Goal: Task Accomplishment & Management: Use online tool/utility

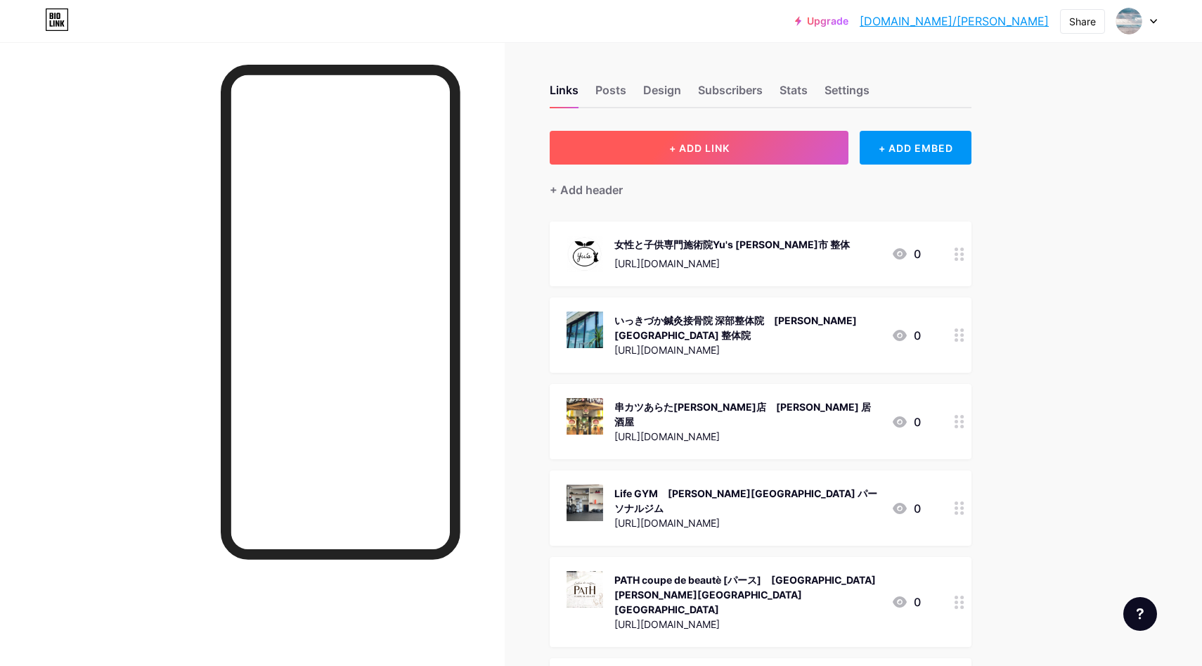
click at [756, 148] on button "+ ADD LINK" at bounding box center [699, 148] width 299 height 34
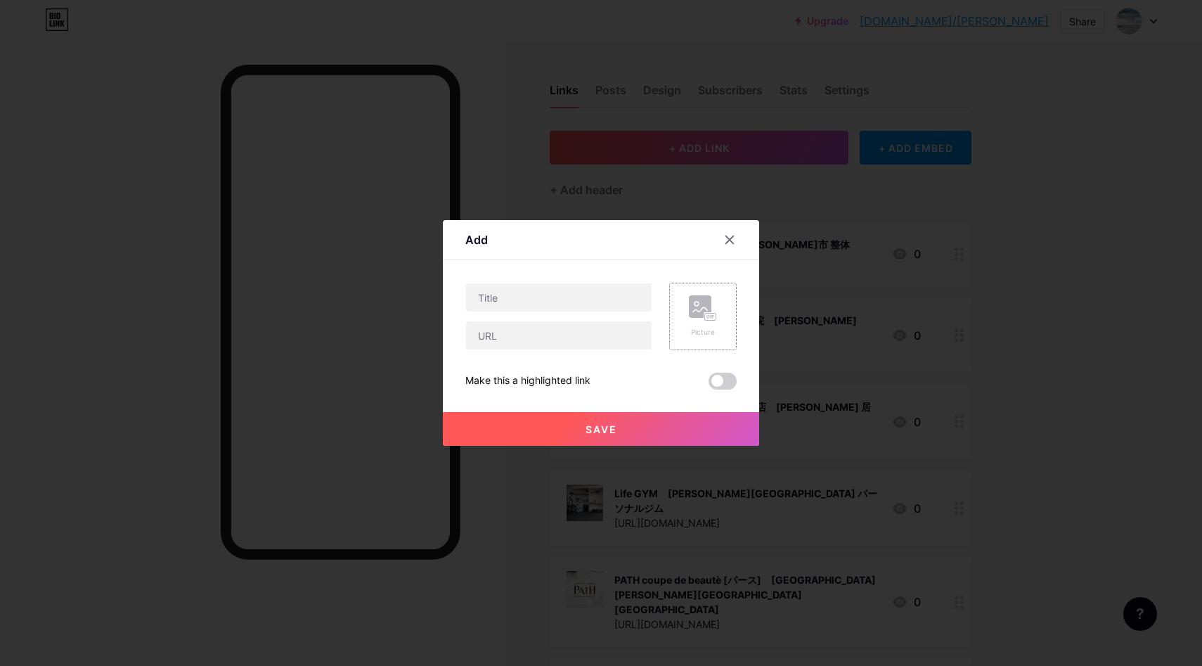
click at [713, 299] on icon at bounding box center [703, 308] width 28 height 26
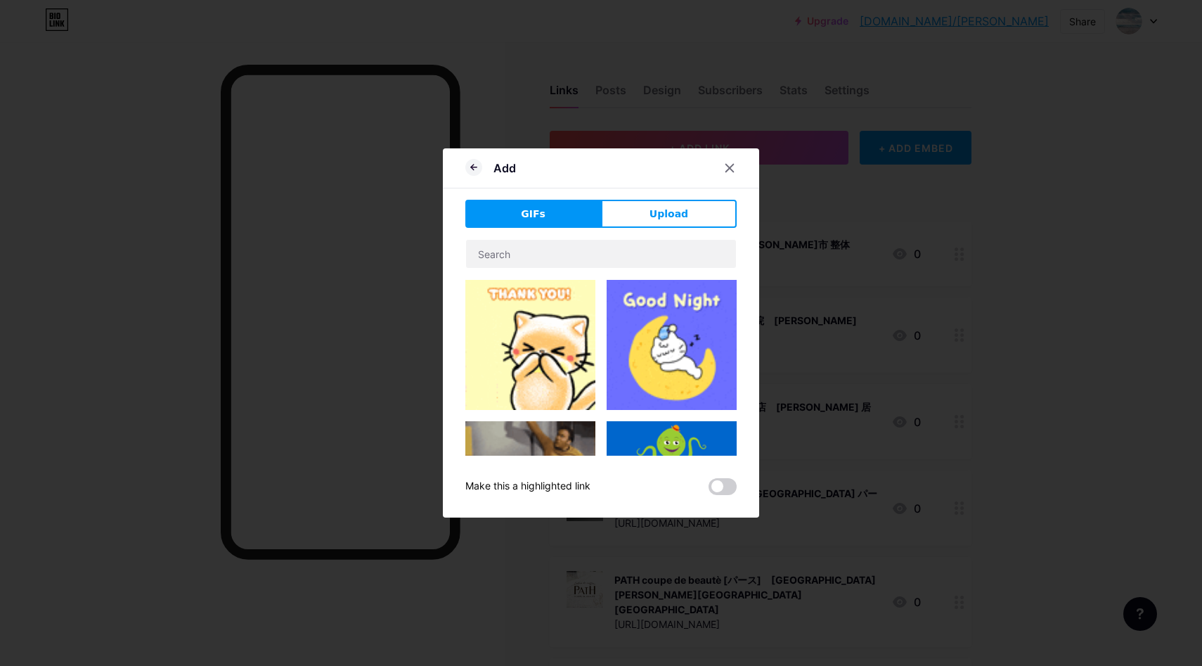
click at [643, 212] on button "Upload" at bounding box center [669, 214] width 136 height 28
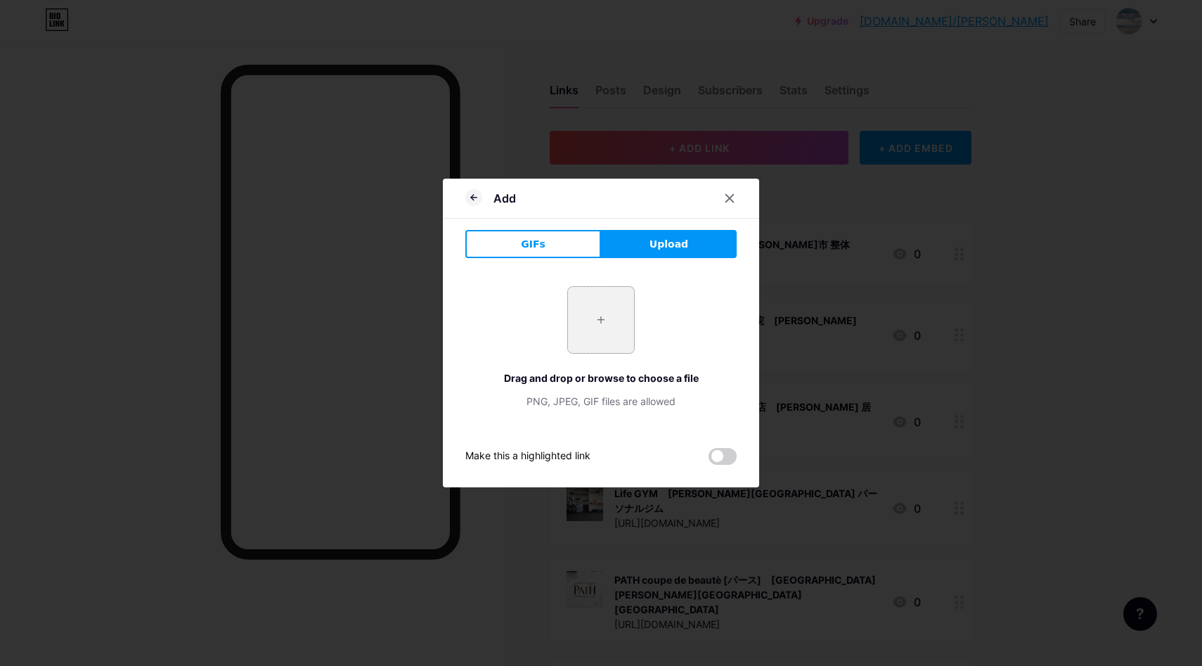
click at [599, 309] on input "file" at bounding box center [601, 320] width 66 height 66
type input "C:\fakepath\スクリーンショット 2025-09-10 10.21.00.jpg"
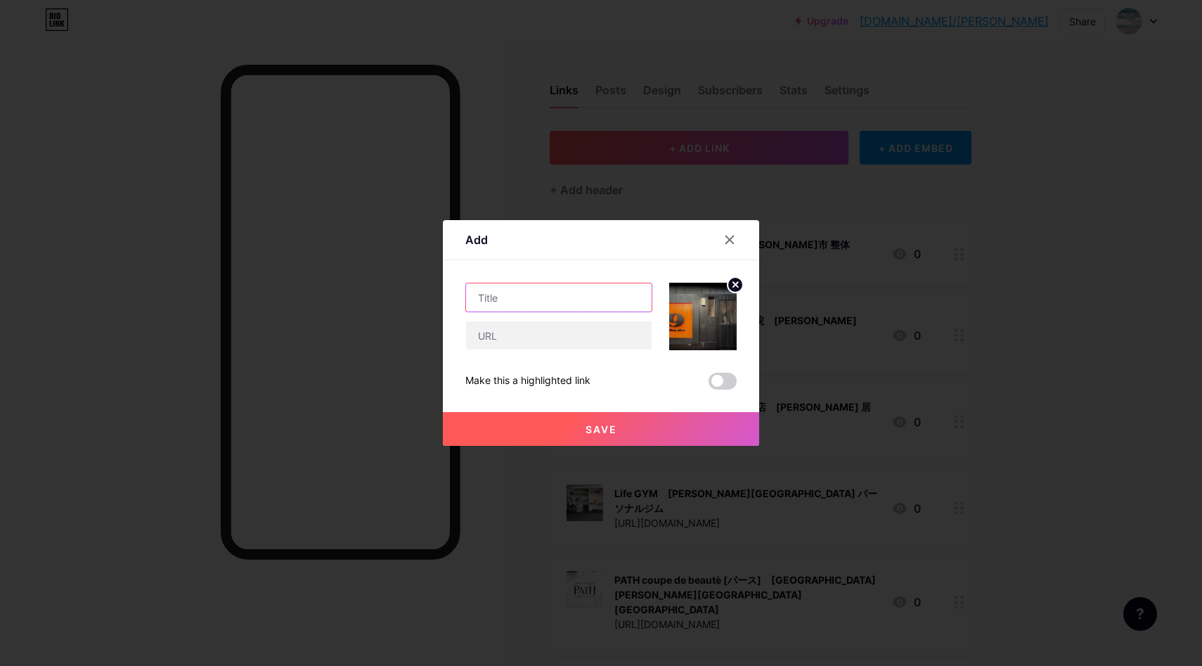
click at [574, 311] on input "text" at bounding box center [559, 297] width 186 height 28
paste input "HidingPlace９kyu Hanare Ueda｜[PERSON_NAME][GEOGRAPHIC_DATA] 居酒屋"
type input "HidingPlace９kyu Hanare Ueda｜[PERSON_NAME][GEOGRAPHIC_DATA] 居酒屋"
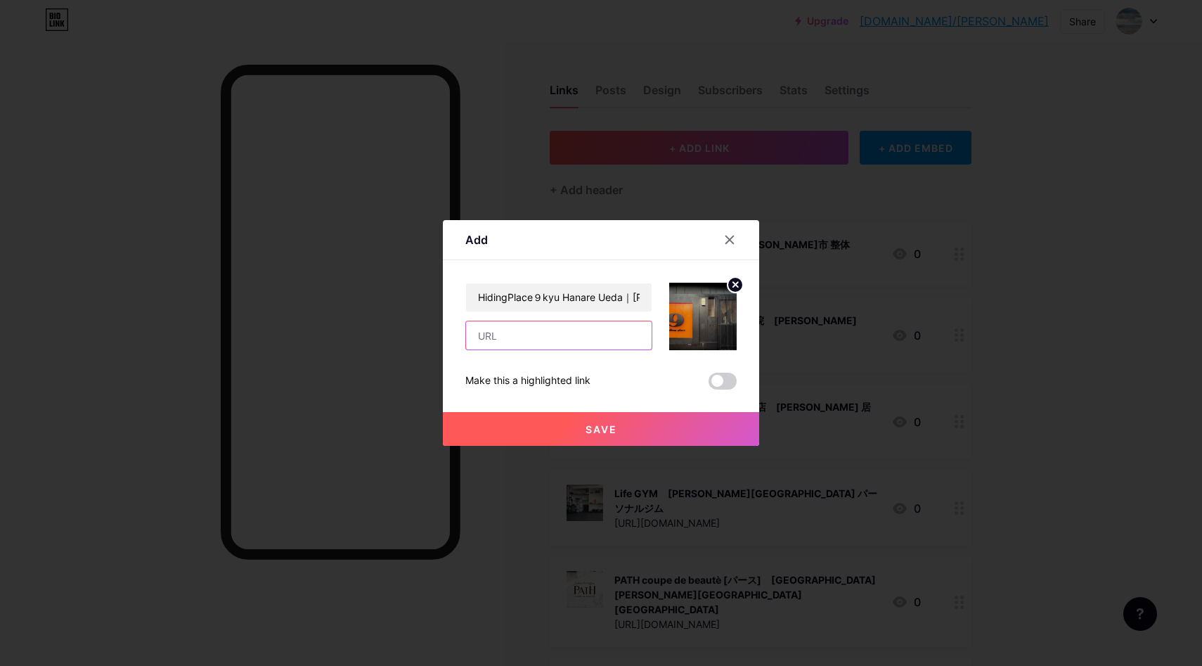
click at [593, 334] on input "text" at bounding box center [559, 335] width 186 height 28
paste input "[URL][DOMAIN_NAME]"
type input "[URL][DOMAIN_NAME]"
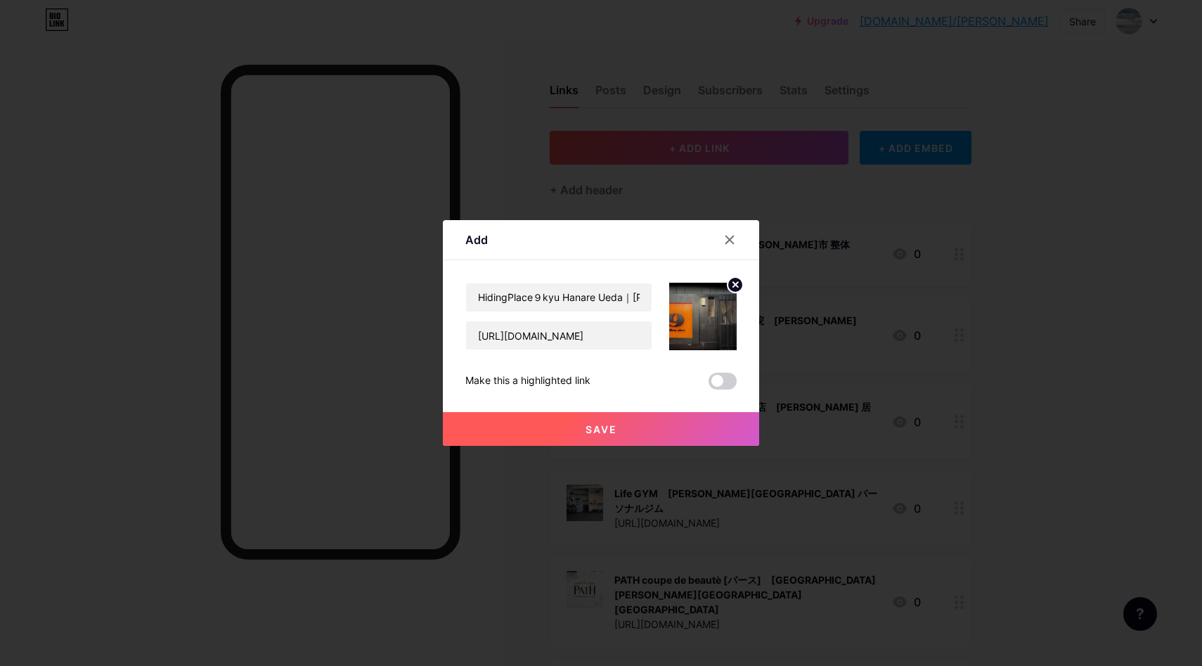
click at [653, 422] on button "Save" at bounding box center [601, 429] width 316 height 34
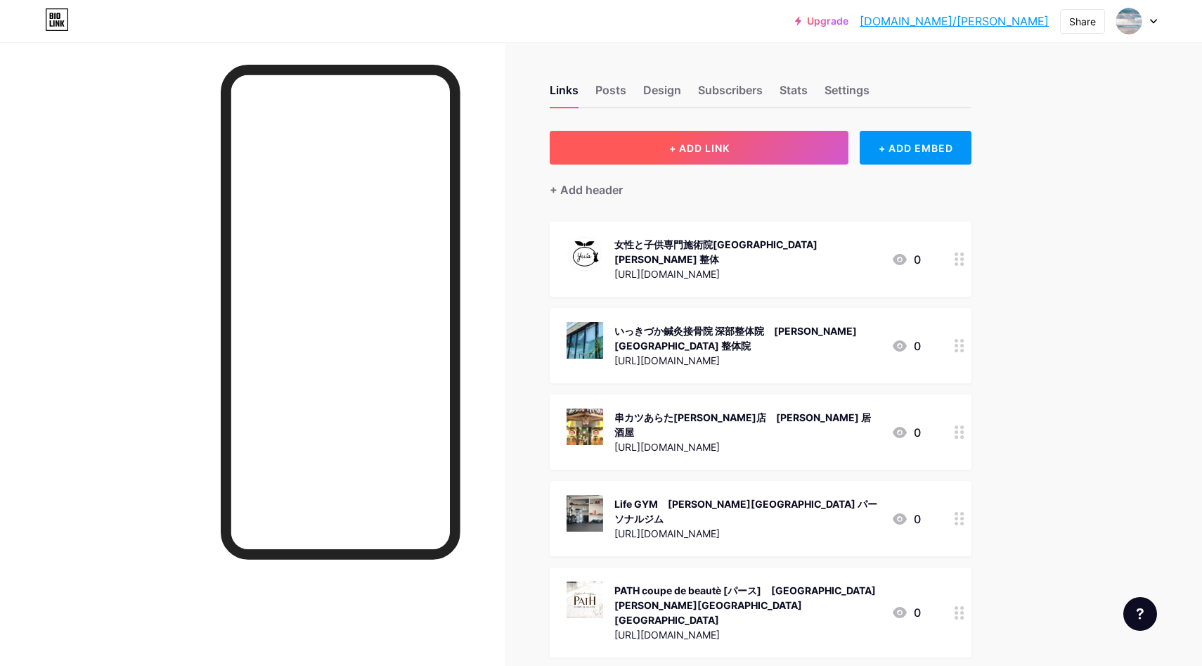
click at [756, 141] on button "+ ADD LINK" at bounding box center [699, 148] width 299 height 34
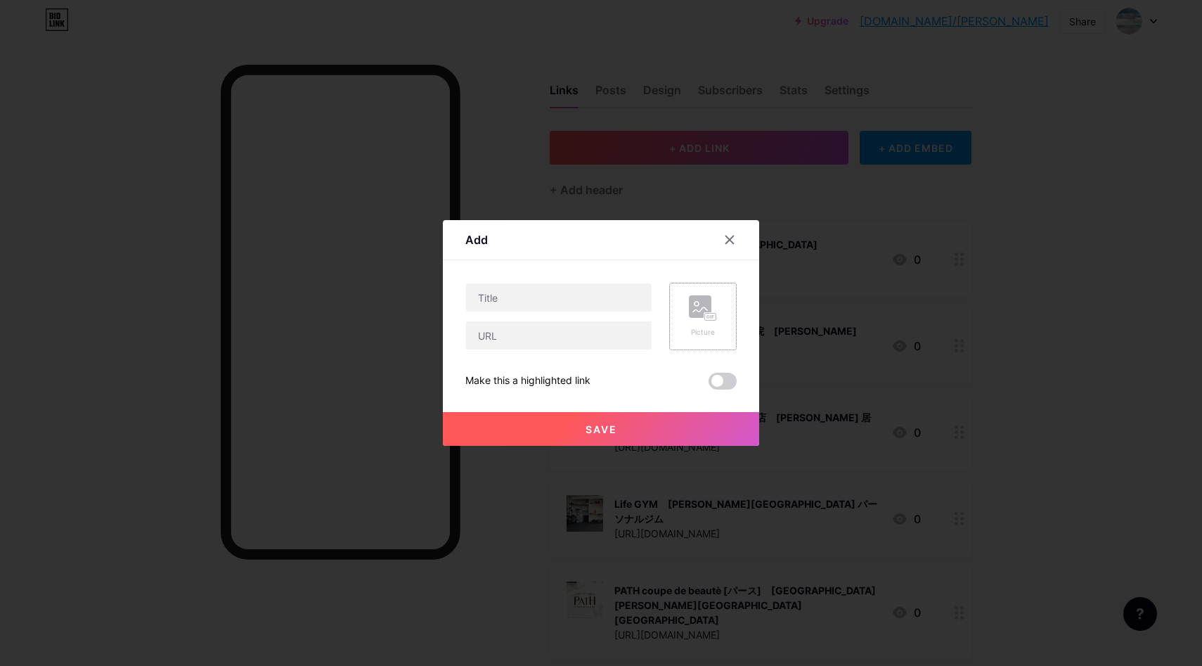
click at [691, 311] on rect at bounding box center [700, 306] width 22 height 22
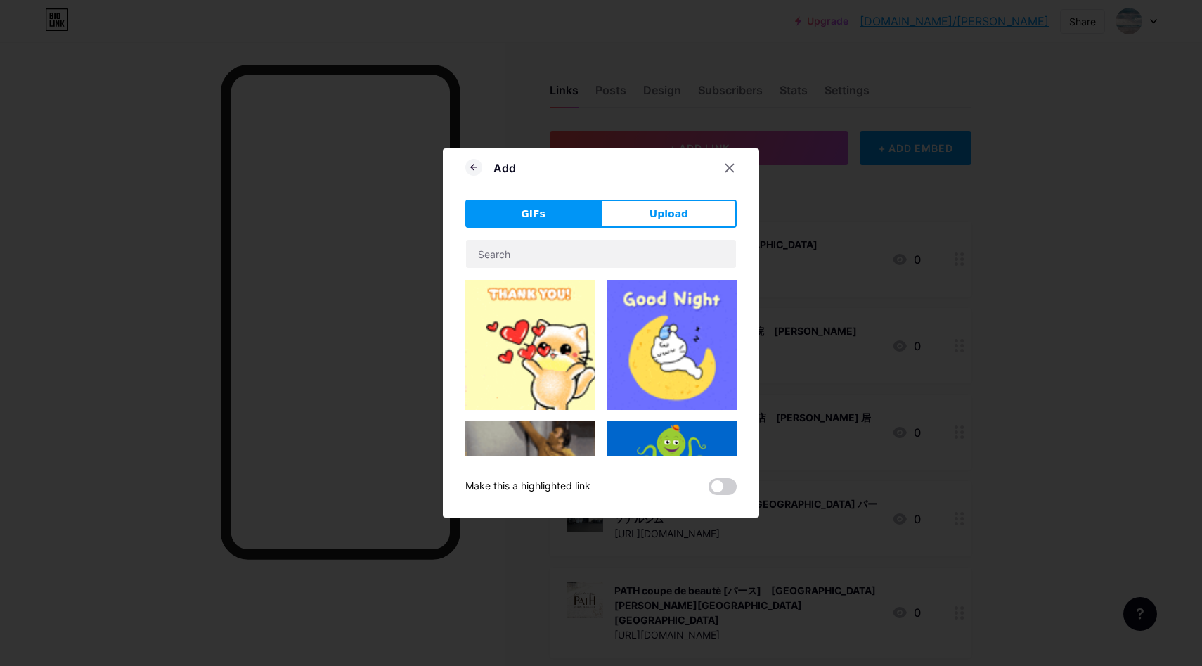
drag, startPoint x: 684, startPoint y: 216, endPoint x: 633, endPoint y: 265, distance: 71.1
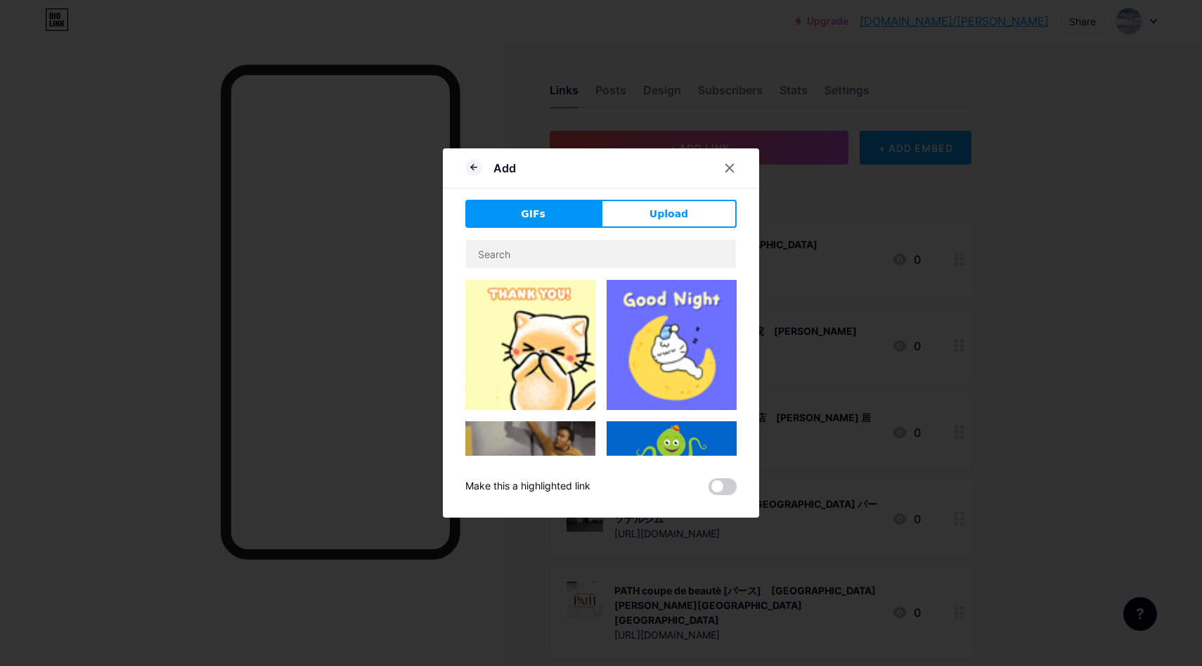
click at [684, 216] on span "Upload" at bounding box center [668, 214] width 39 height 15
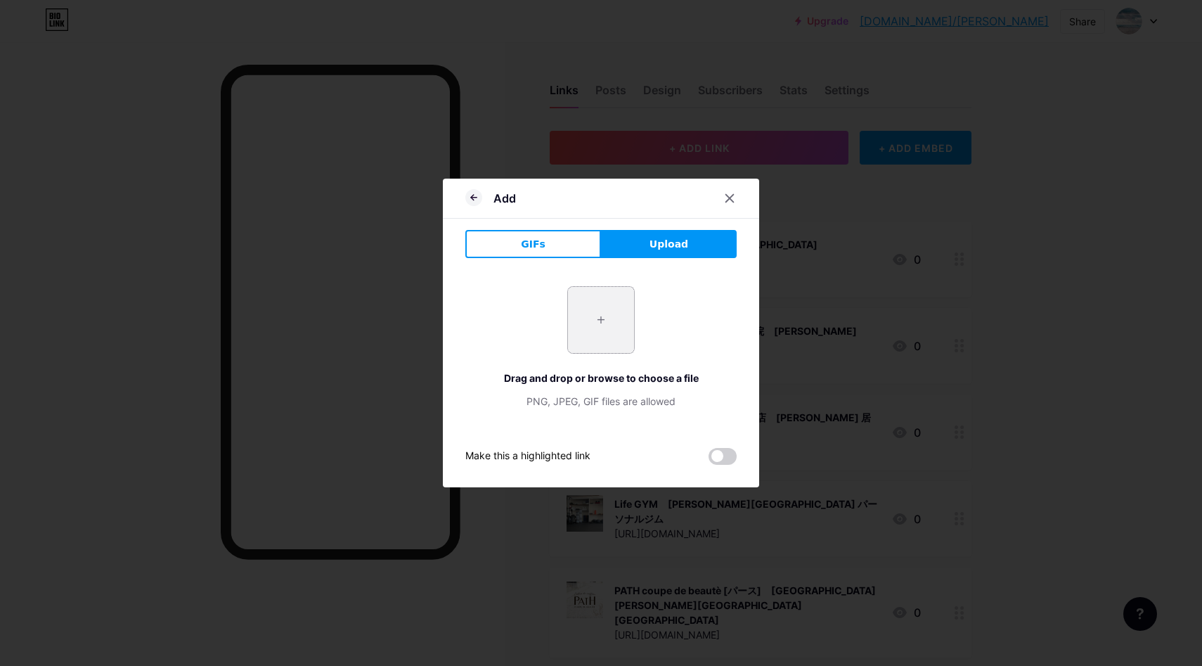
click at [598, 314] on input "file" at bounding box center [601, 320] width 66 height 66
type input "C:\fakepath\スクリーンショット 2025-09-10 10.23.39.jpg"
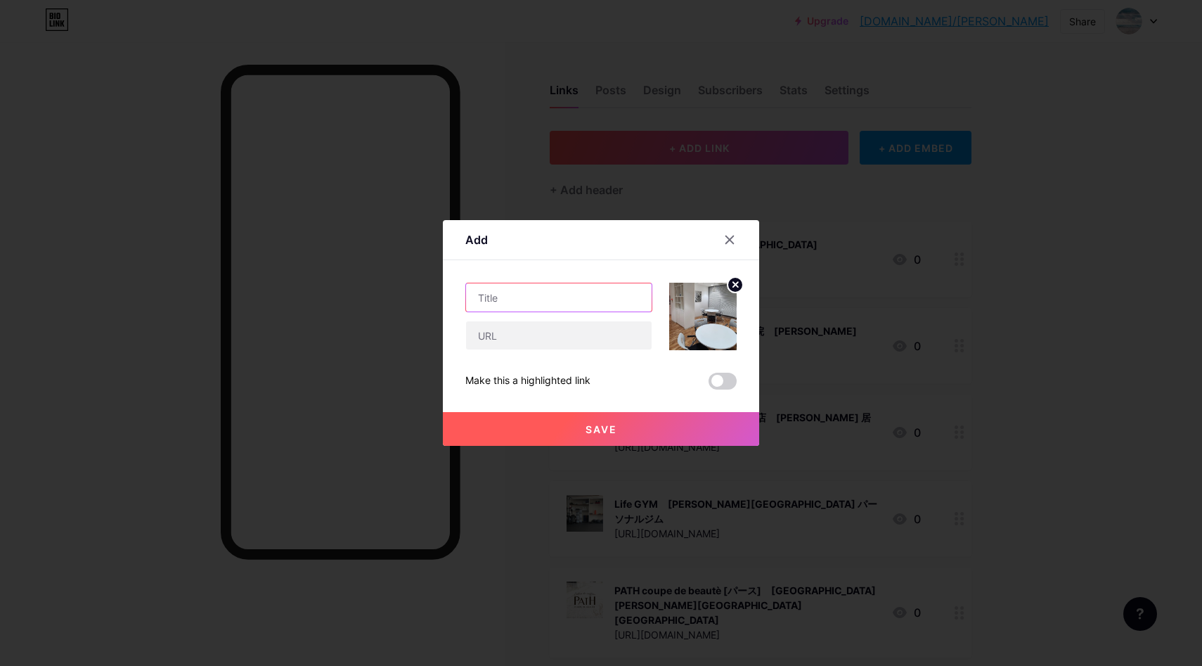
click at [594, 307] on input "text" at bounding box center [559, 297] width 186 height 28
paste input "[PERSON_NAME]行政書士事務所｜[PERSON_NAME]書士"
type input "[PERSON_NAME]行政書士事務所｜[PERSON_NAME]書士"
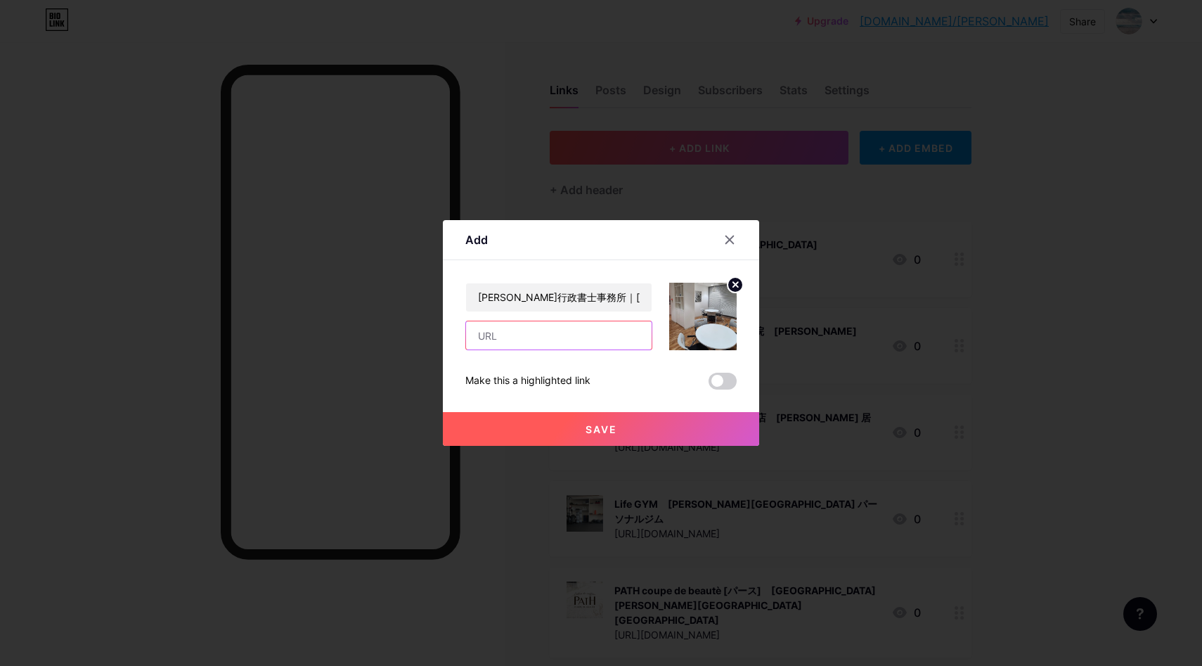
click at [559, 335] on input "text" at bounding box center [559, 335] width 186 height 28
paste input "[URL][DOMAIN_NAME]"
type input "[URL][DOMAIN_NAME]"
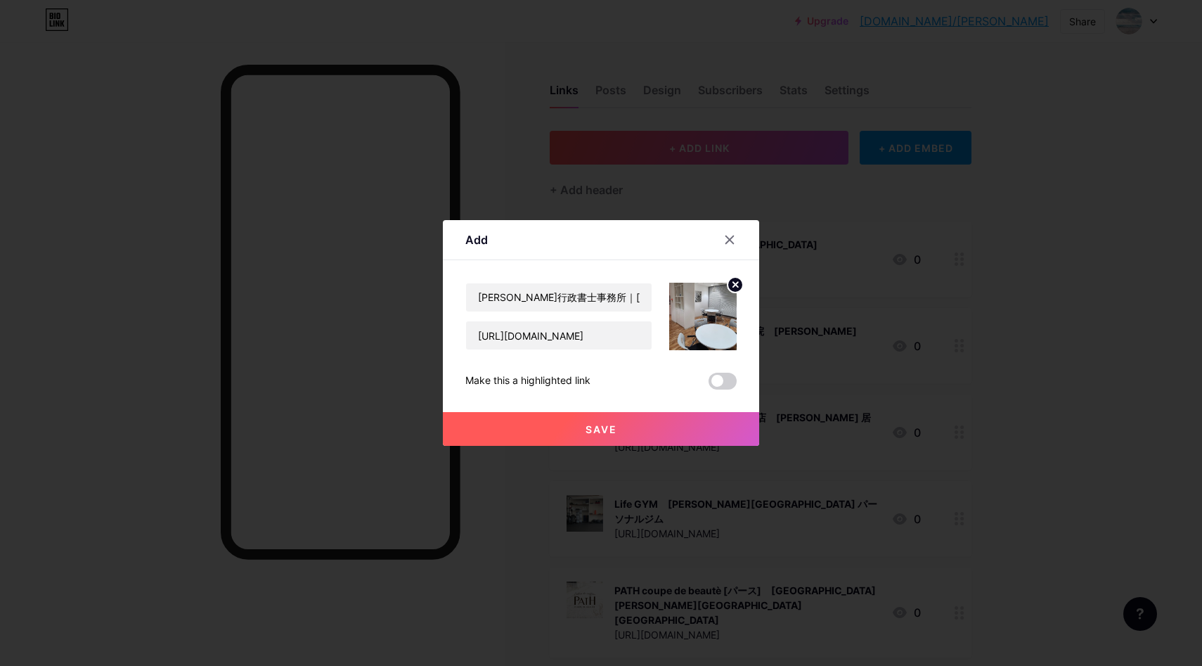
click at [590, 427] on span "Save" at bounding box center [601, 429] width 32 height 12
